Goal: Transaction & Acquisition: Obtain resource

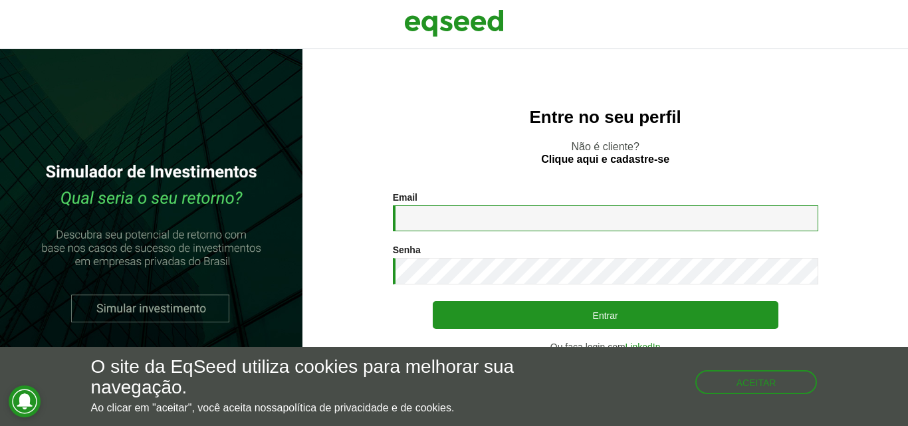
click at [453, 213] on input "Email *" at bounding box center [605, 218] width 425 height 26
click at [529, 227] on input "**********" at bounding box center [605, 218] width 425 height 26
type input "**********"
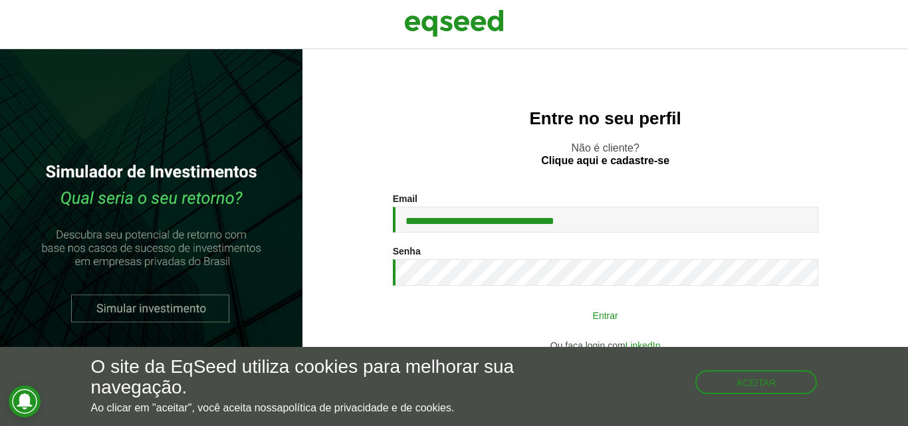
click at [653, 317] on button "Entrar" at bounding box center [606, 314] width 346 height 25
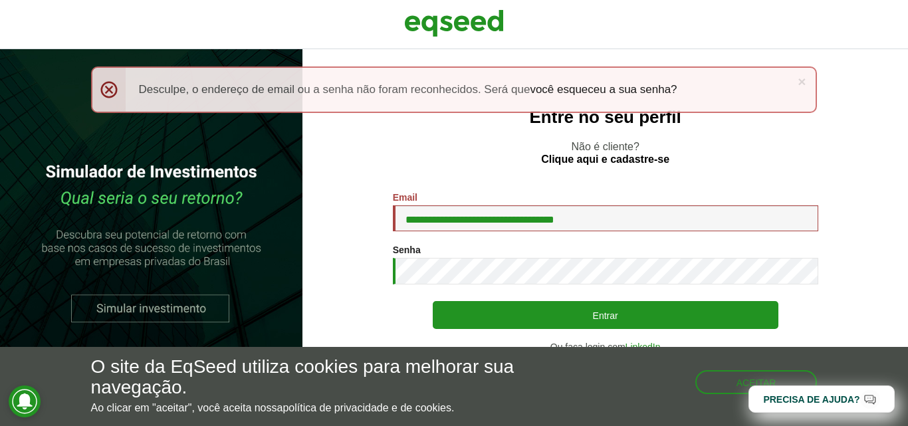
click at [616, 344] on div "Ou faça login com LinkedIn" at bounding box center [605, 346] width 425 height 9
click at [731, 382] on button "Aceitar" at bounding box center [758, 380] width 120 height 21
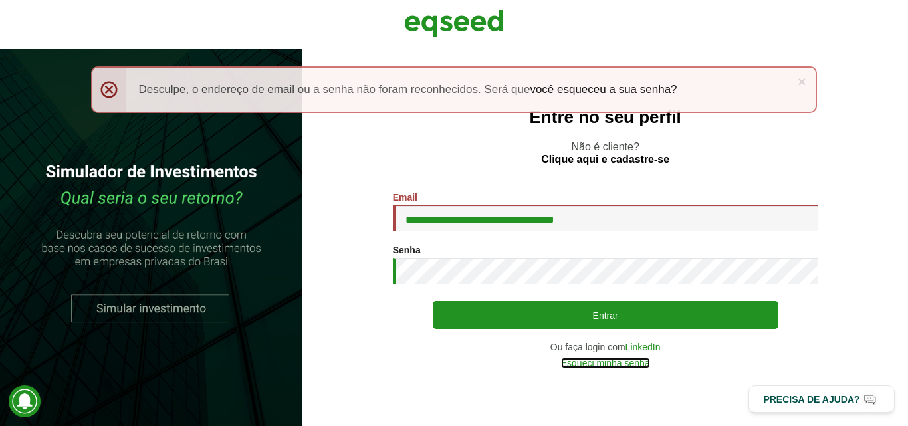
click at [648, 362] on link "Esqueci minha senha" at bounding box center [605, 362] width 89 height 9
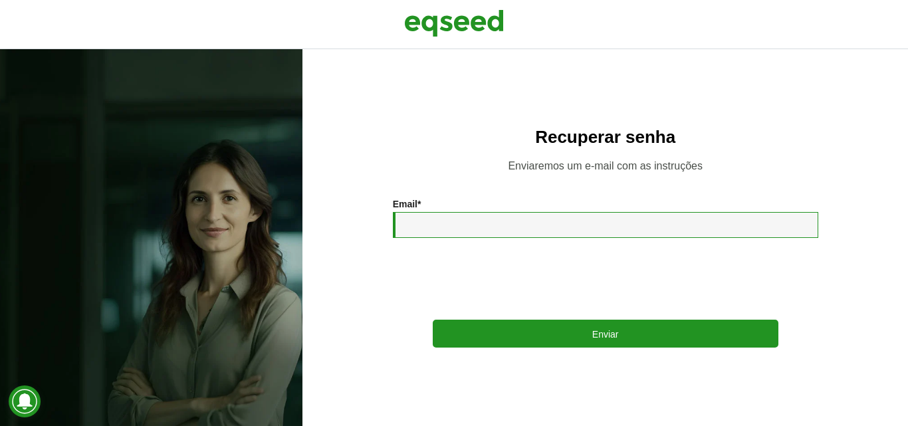
click at [479, 225] on input "Email *" at bounding box center [605, 225] width 425 height 26
type input "**********"
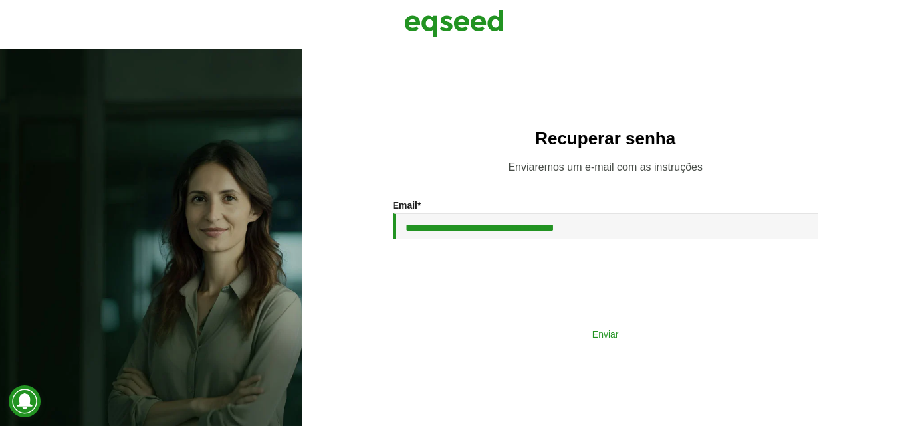
click at [535, 326] on button "Enviar" at bounding box center [606, 333] width 346 height 25
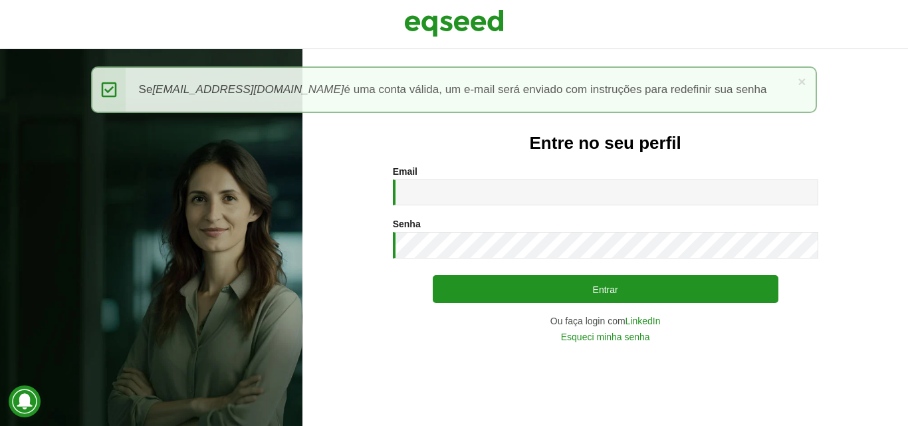
drag, startPoint x: 907, startPoint y: 22, endPoint x: 457, endPoint y: 126, distance: 462.5
click at [457, 126] on div "× Mensagem de status Se fabricio.lourencin@investsmart.com.br é uma conta válid…" at bounding box center [454, 96] width 727 height 60
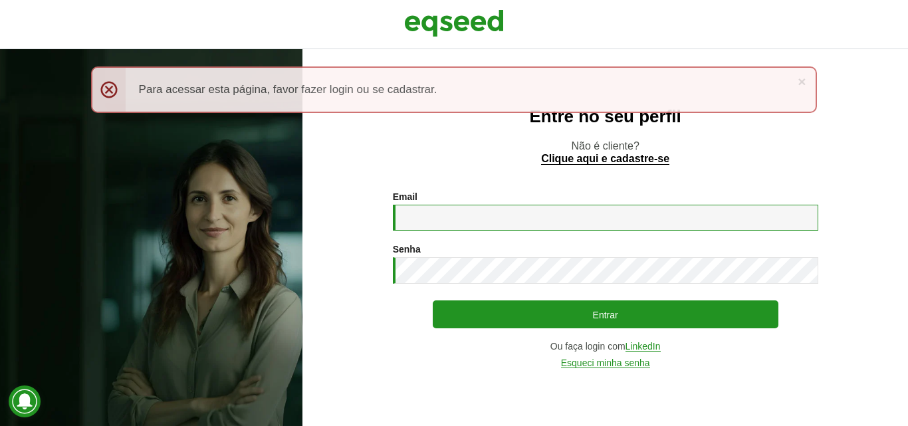
click at [511, 216] on input "Email *" at bounding box center [605, 218] width 425 height 26
click at [511, 220] on input "Email *" at bounding box center [605, 218] width 425 height 26
type input "**********"
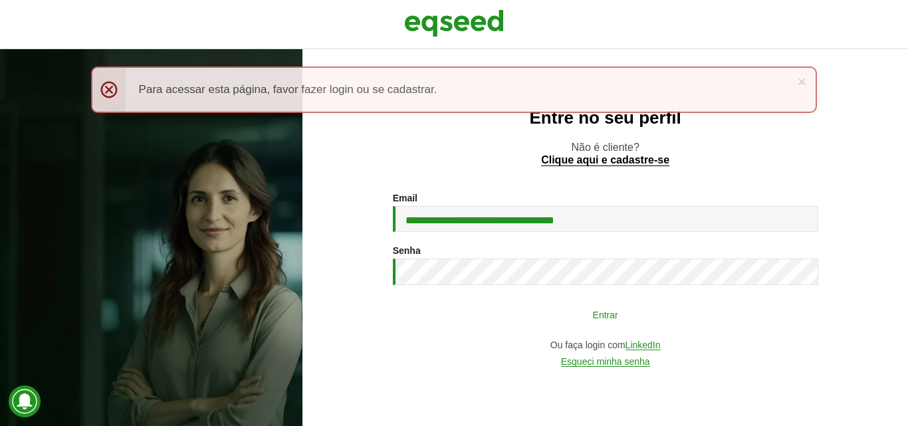
click at [533, 311] on button "Entrar" at bounding box center [606, 314] width 346 height 25
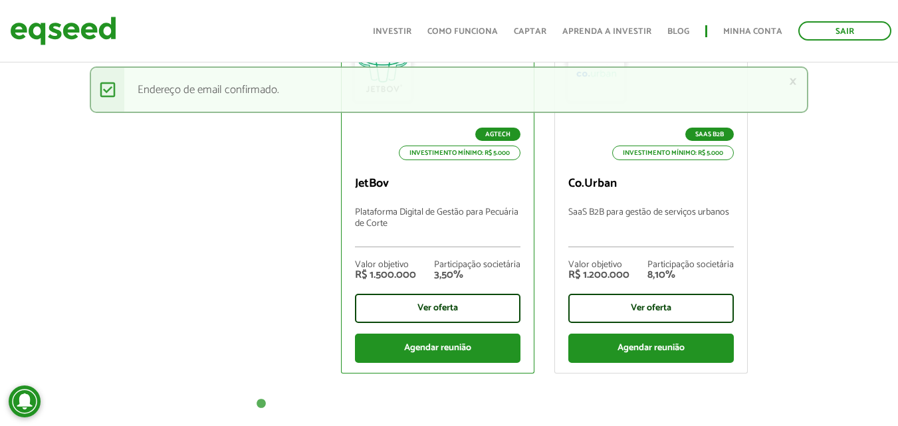
scroll to position [665, 0]
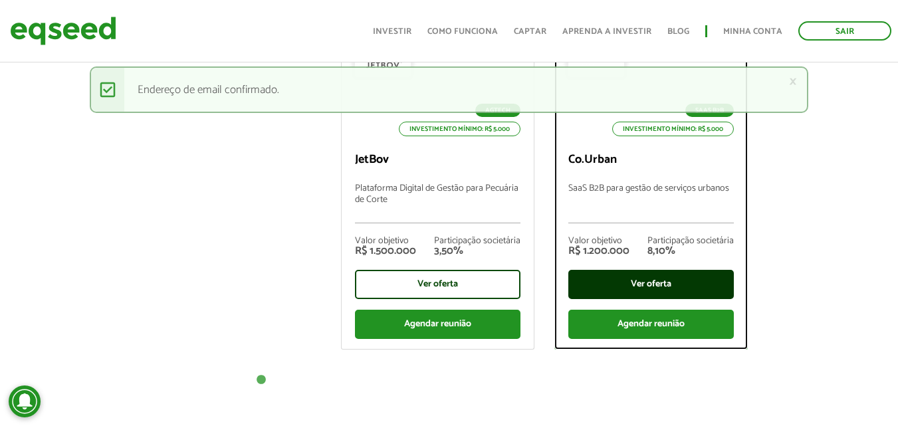
click at [657, 283] on div "Ver oferta" at bounding box center [651, 284] width 166 height 29
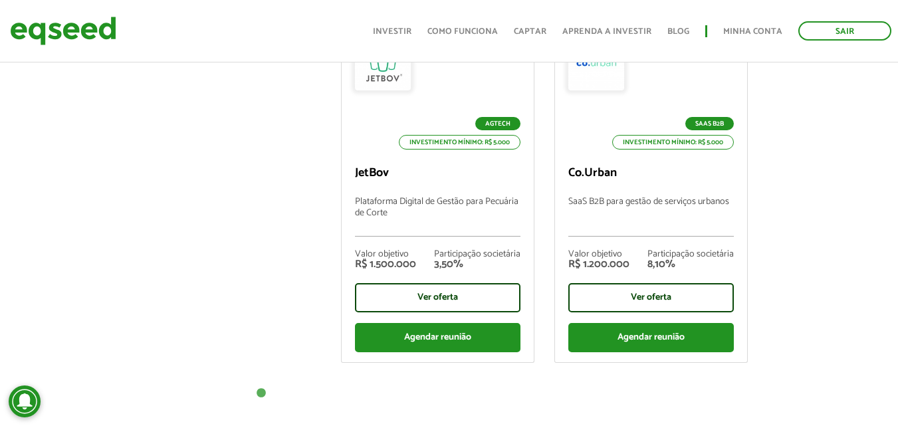
scroll to position [665, 0]
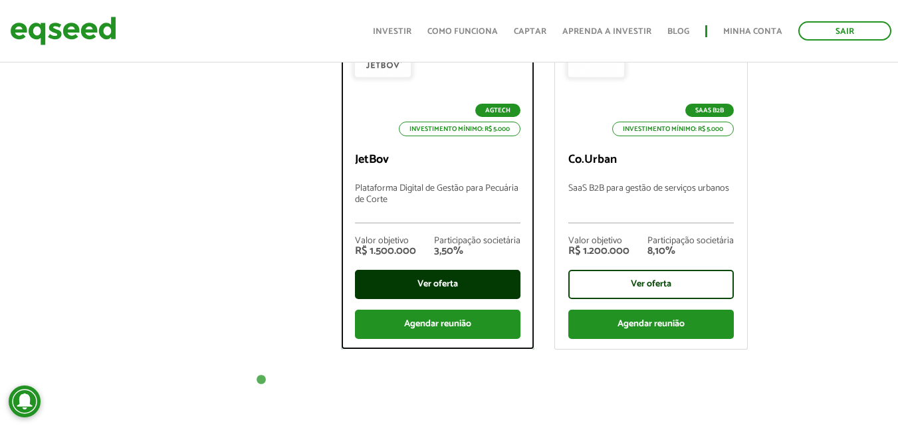
click at [457, 286] on div "Ver oferta" at bounding box center [438, 284] width 166 height 29
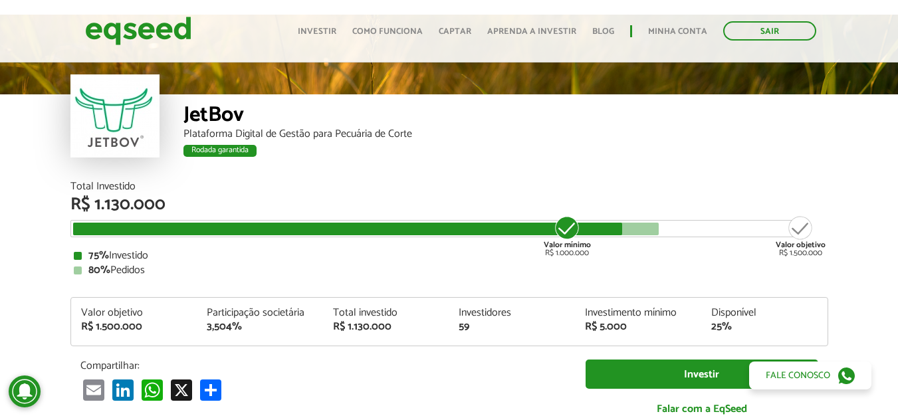
scroll to position [35, 0]
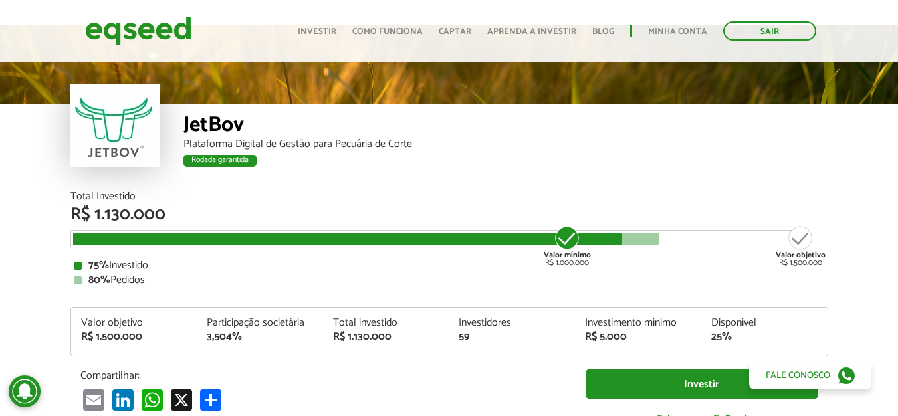
click at [212, 159] on div "Rodada garantida" at bounding box center [219, 161] width 73 height 12
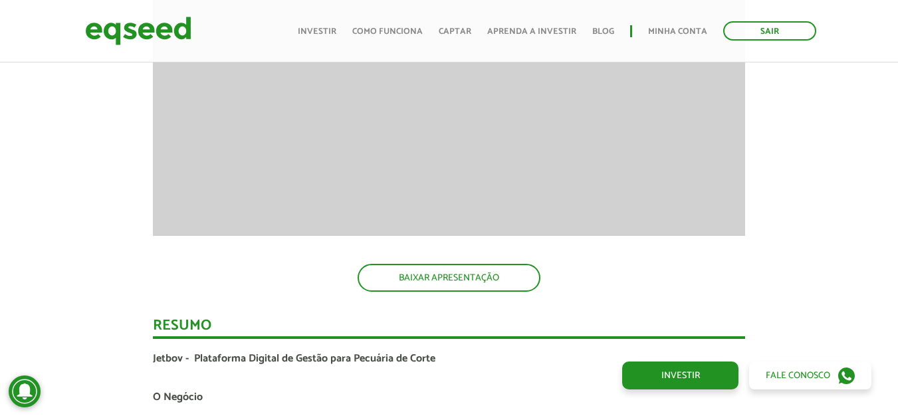
scroll to position [1928, 0]
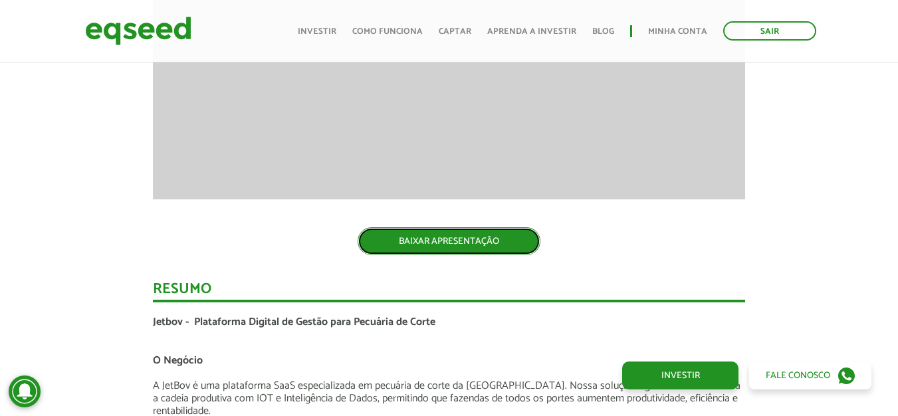
click at [455, 236] on link "BAIXAR APRESENTAÇÃO" at bounding box center [449, 241] width 183 height 28
